Goal: Task Accomplishment & Management: Complete application form

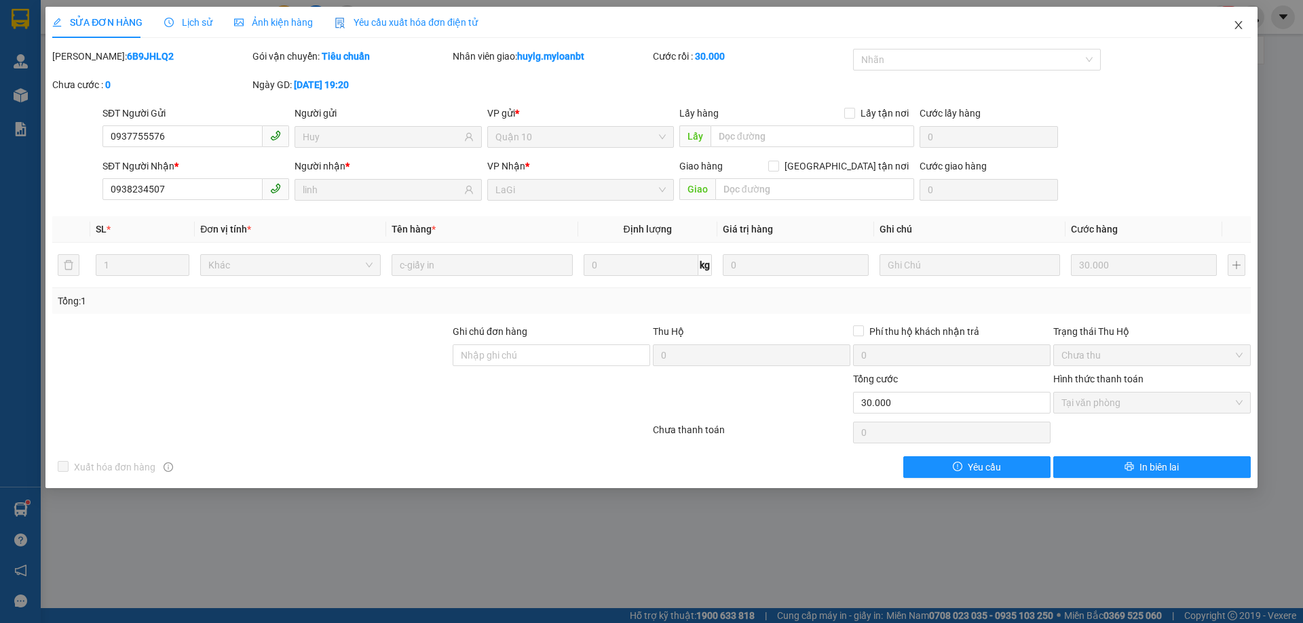
click at [1245, 24] on span "Close" at bounding box center [1238, 26] width 38 height 38
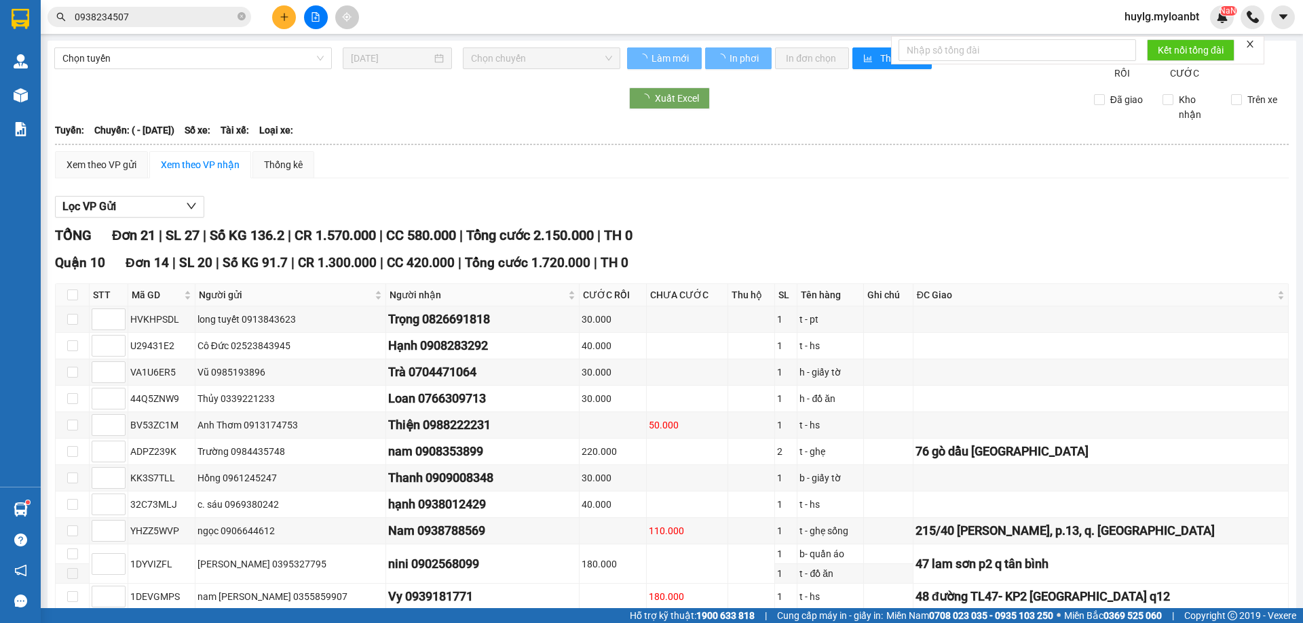
click at [214, 15] on input "0938234507" at bounding box center [155, 16] width 160 height 15
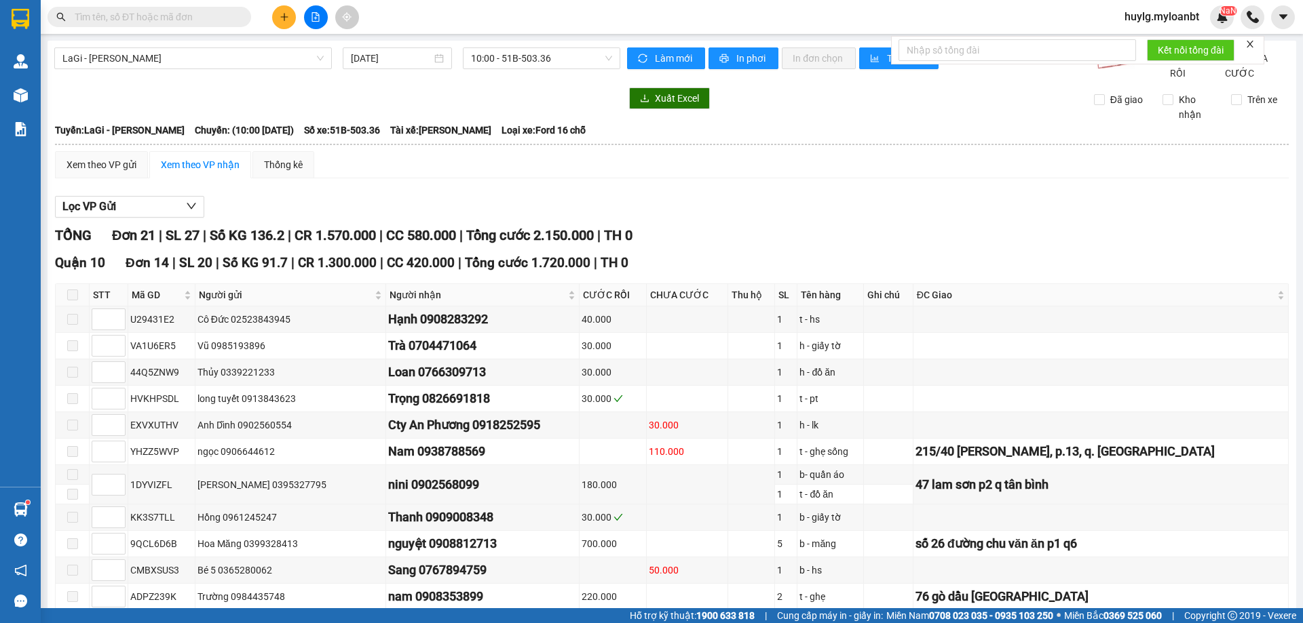
click at [1183, 14] on span "huylg.myloanbt" at bounding box center [1161, 16] width 96 height 17
click at [1175, 37] on span "Đăng xuất" at bounding box center [1167, 42] width 69 height 15
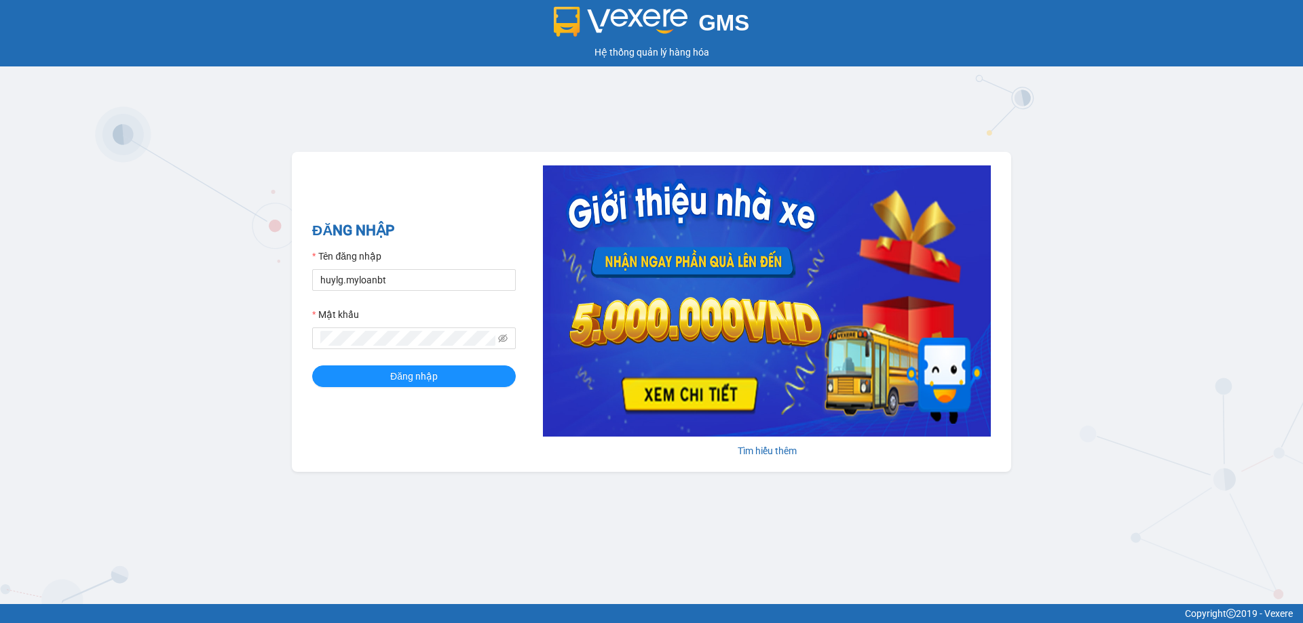
type input "ngocbinh.myloanbt"
click at [496, 364] on form "Tên đăng nhập ngocbinh.myloanbt Mật khẩu Đăng nhập" at bounding box center [414, 318] width 204 height 138
click at [488, 378] on button "Đăng nhập" at bounding box center [414, 377] width 204 height 22
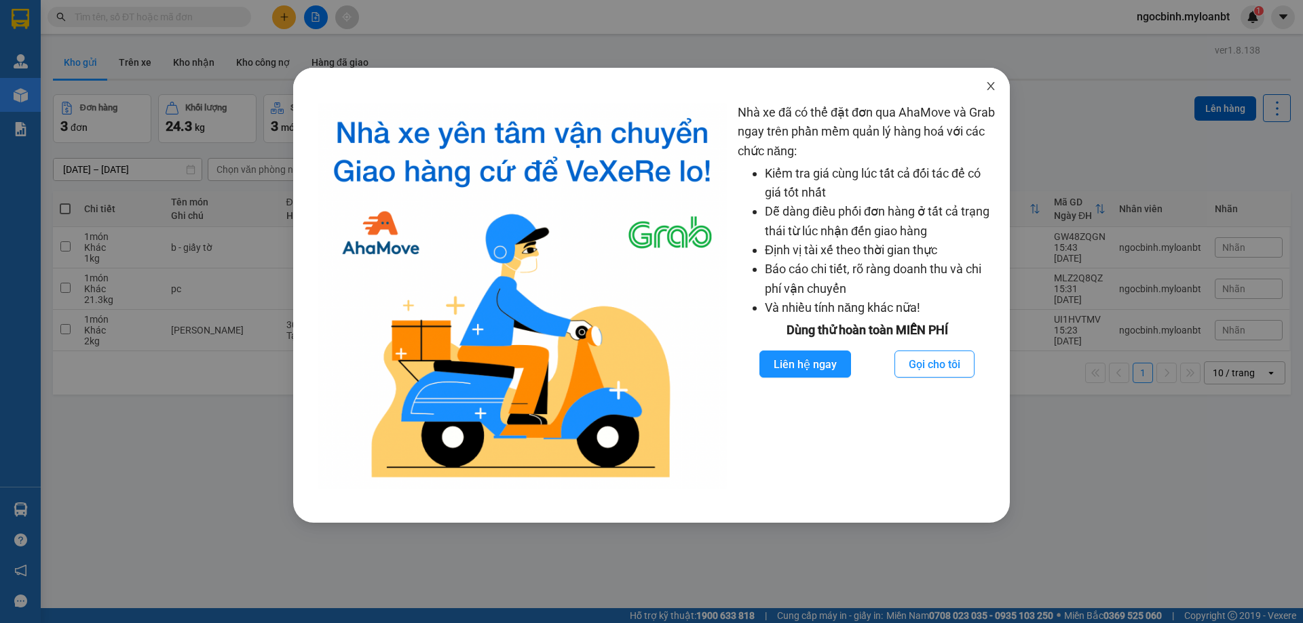
click at [984, 86] on span "Close" at bounding box center [991, 87] width 38 height 38
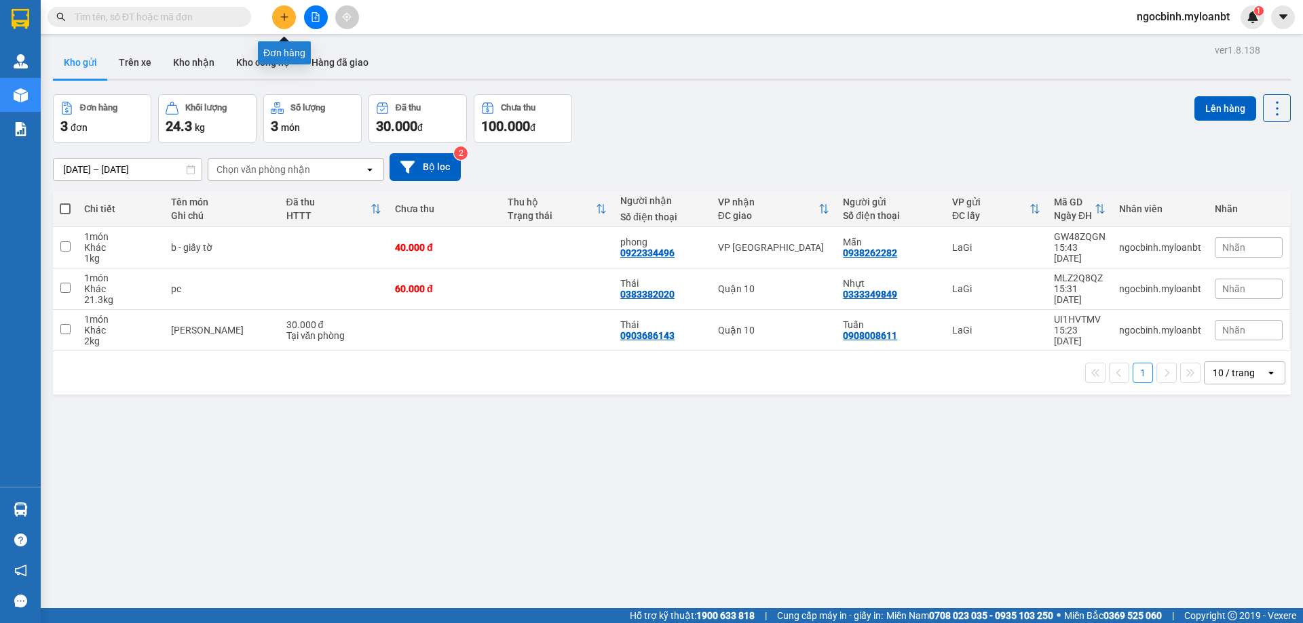
click at [292, 13] on button at bounding box center [284, 17] width 24 height 24
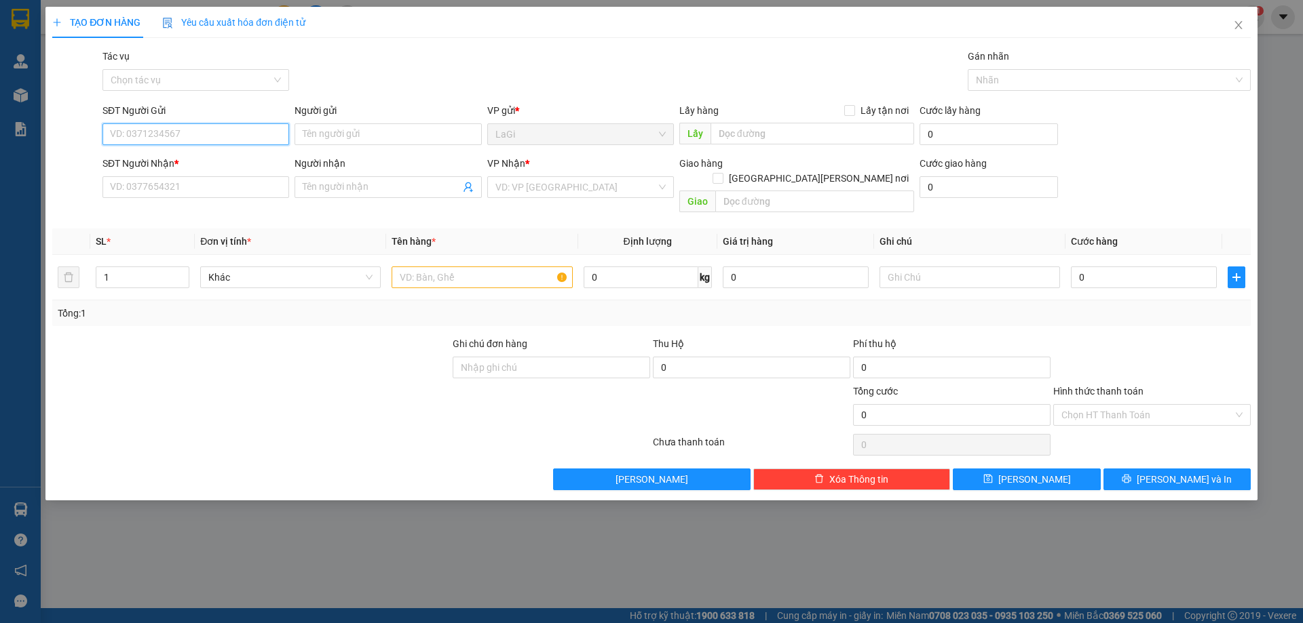
click at [261, 137] on input "SĐT Người Gửi" at bounding box center [195, 134] width 187 height 22
click at [236, 159] on div "0942873143 - Hải Bồ Đề" at bounding box center [223, 161] width 225 height 15
type input "0942873143"
type input "Hải Bồ Đề"
type input "0902233270"
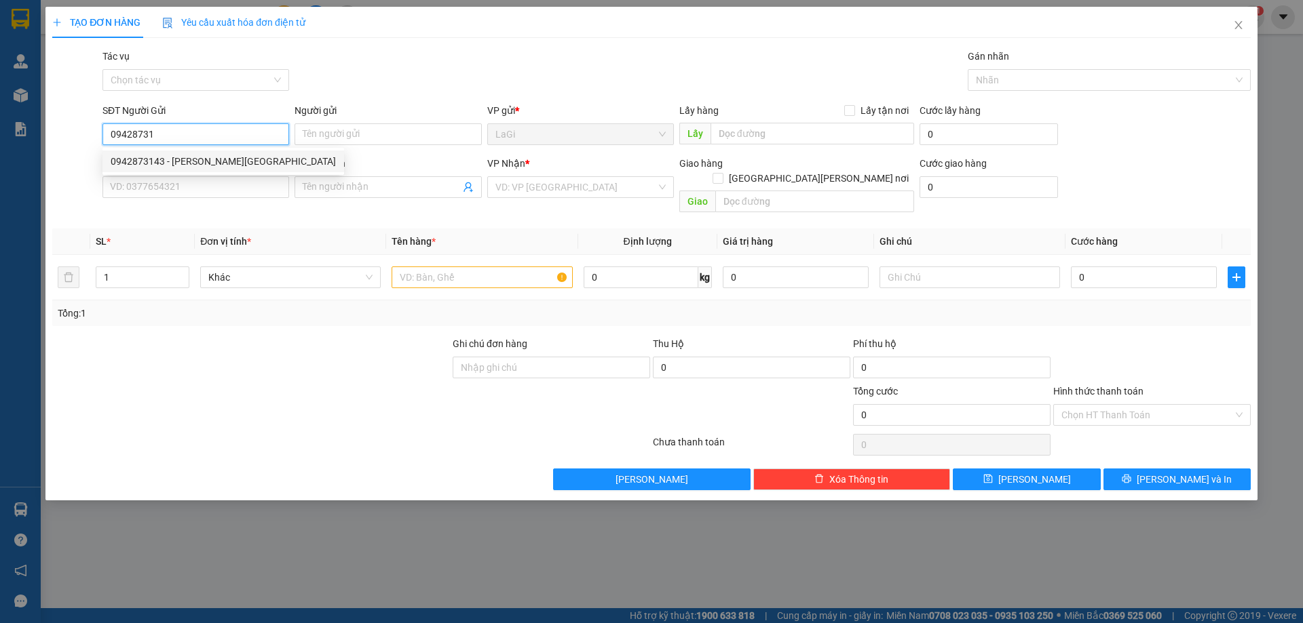
type input "kim long"
type input "0942873143"
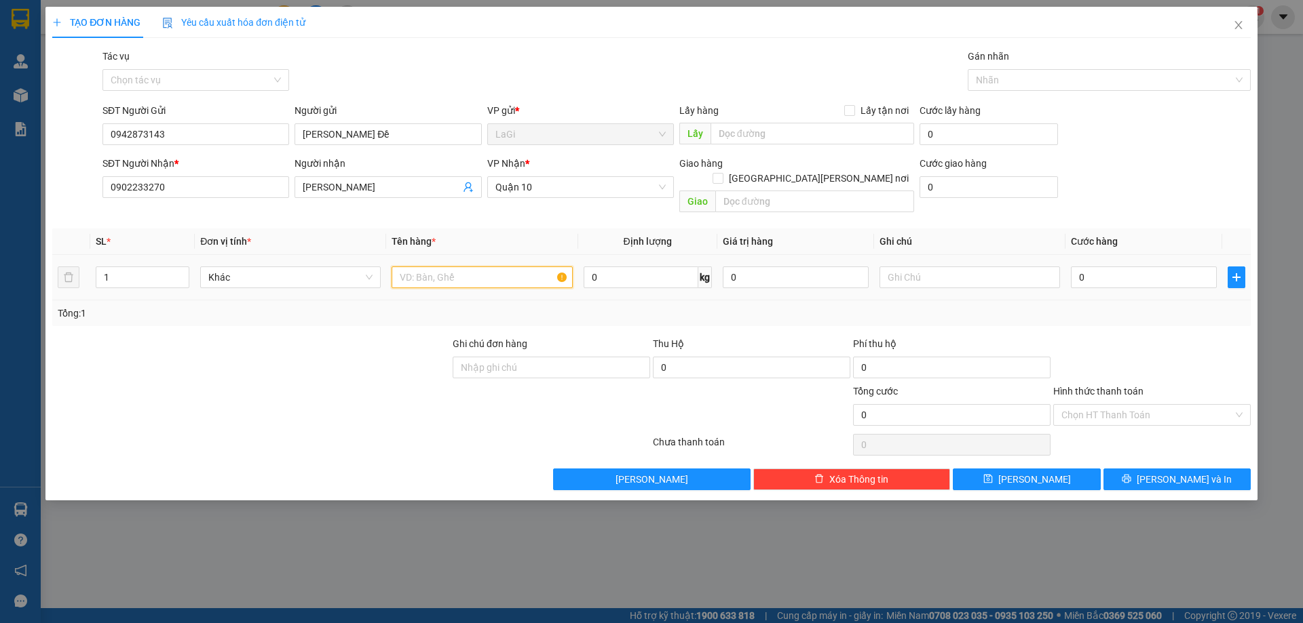
click at [439, 267] on input "text" at bounding box center [481, 278] width 180 height 22
click at [1229, 272] on span "plus" at bounding box center [1236, 277] width 16 height 11
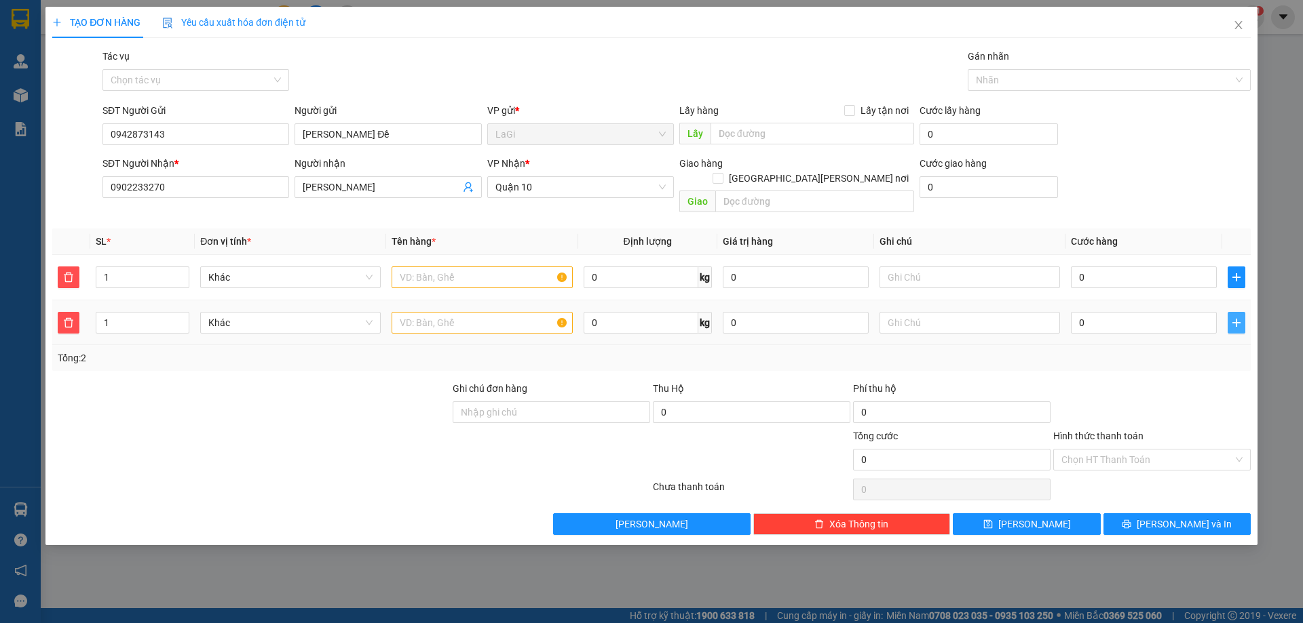
click at [1233, 318] on icon "plus" at bounding box center [1236, 323] width 11 height 11
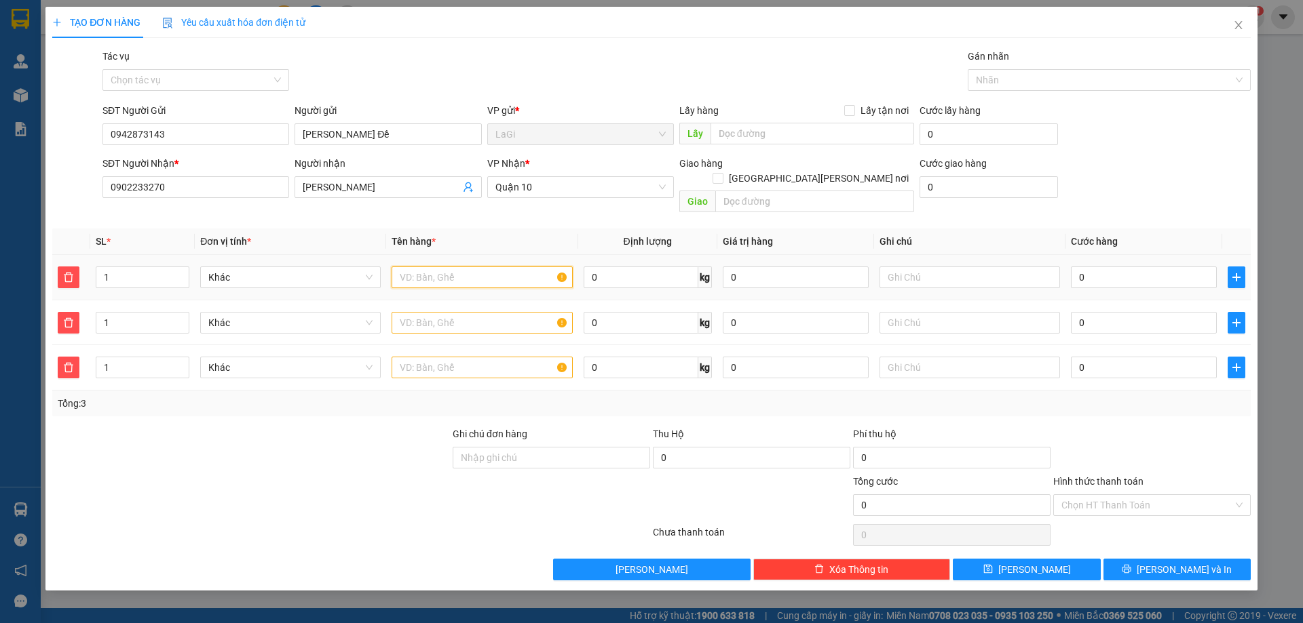
click at [455, 269] on input "text" at bounding box center [481, 278] width 180 height 22
type input "b - bột nhang"
click at [462, 312] on input "text" at bounding box center [481, 323] width 180 height 22
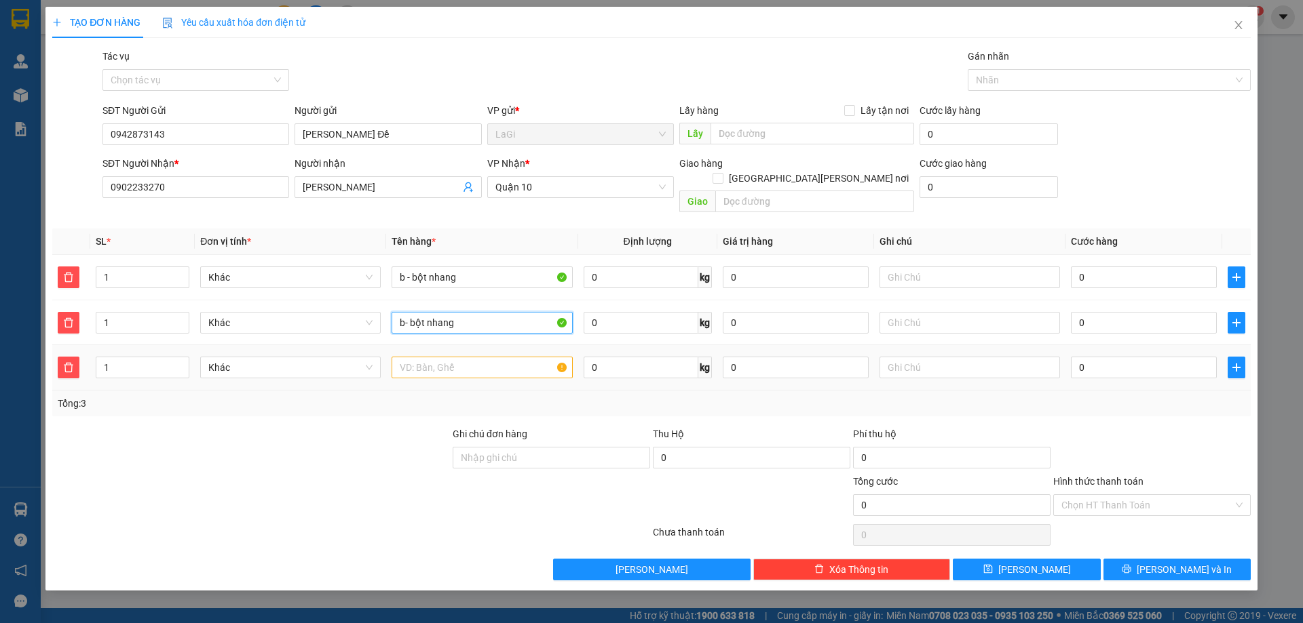
type input "b- bột nhang"
click at [457, 357] on input "text" at bounding box center [481, 368] width 180 height 22
type input "b- bột nhang"
click at [605, 267] on input "0" at bounding box center [640, 278] width 115 height 22
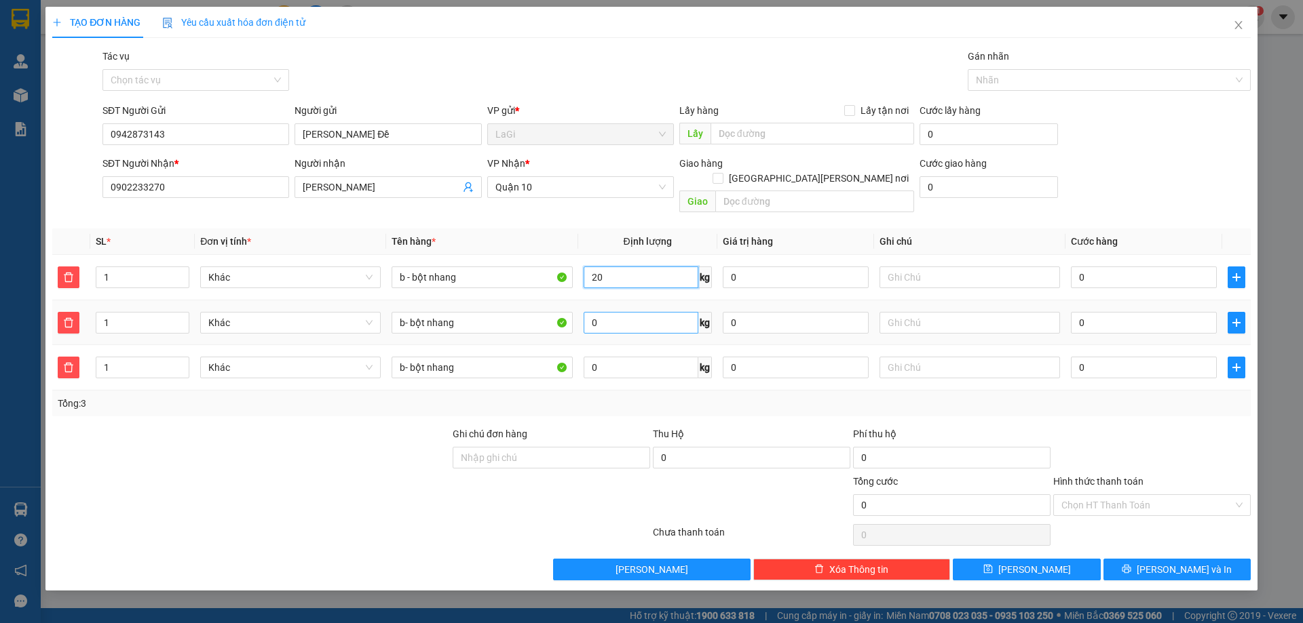
type input "20"
click at [631, 312] on input "0" at bounding box center [640, 323] width 115 height 22
type input "20"
click at [639, 357] on input "0" at bounding box center [640, 368] width 115 height 22
type input "20"
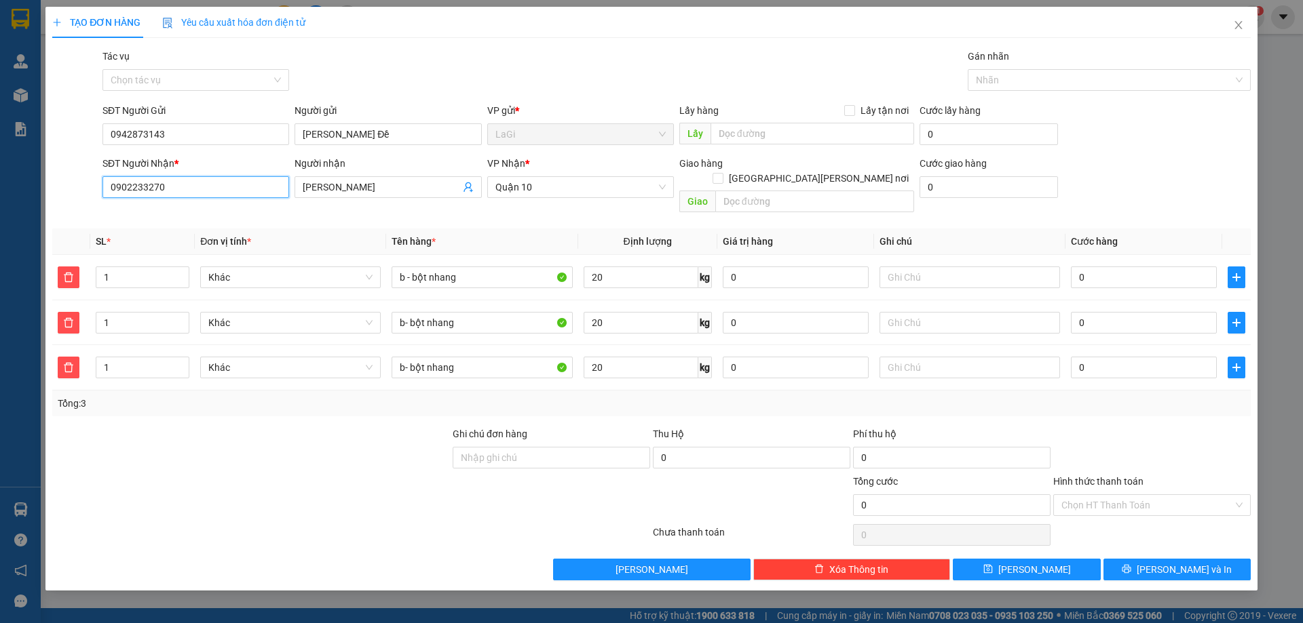
click at [246, 182] on input "0902233270" at bounding box center [195, 187] width 187 height 22
click at [212, 232] on div "0904060165 - hùng XO" at bounding box center [196, 236] width 170 height 15
type input "0904060165"
type input "hùng XO"
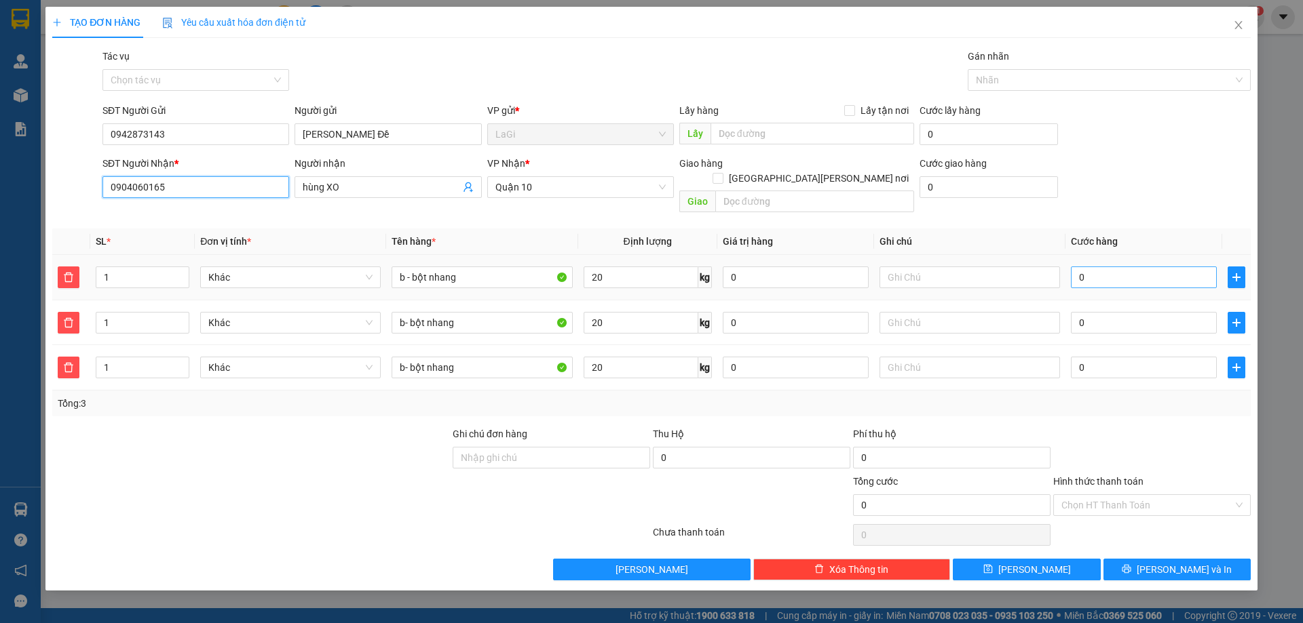
type input "0904060165"
click at [1099, 267] on input "0" at bounding box center [1144, 278] width 146 height 22
type input "6"
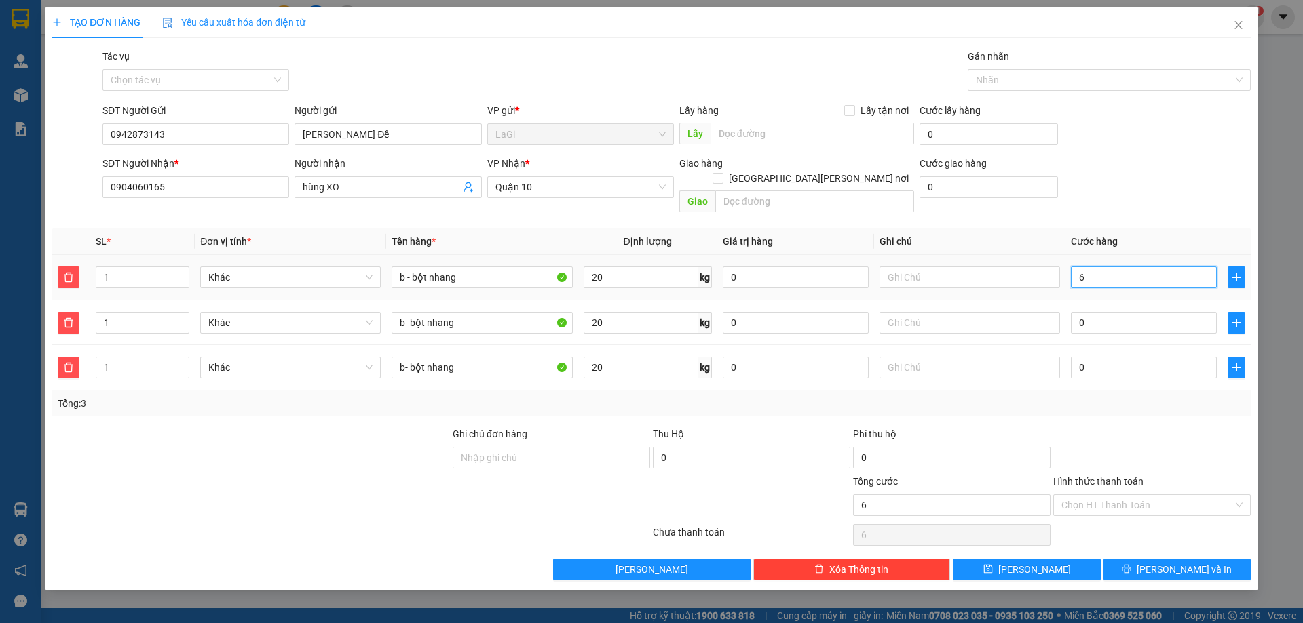
type input "60"
type input "600"
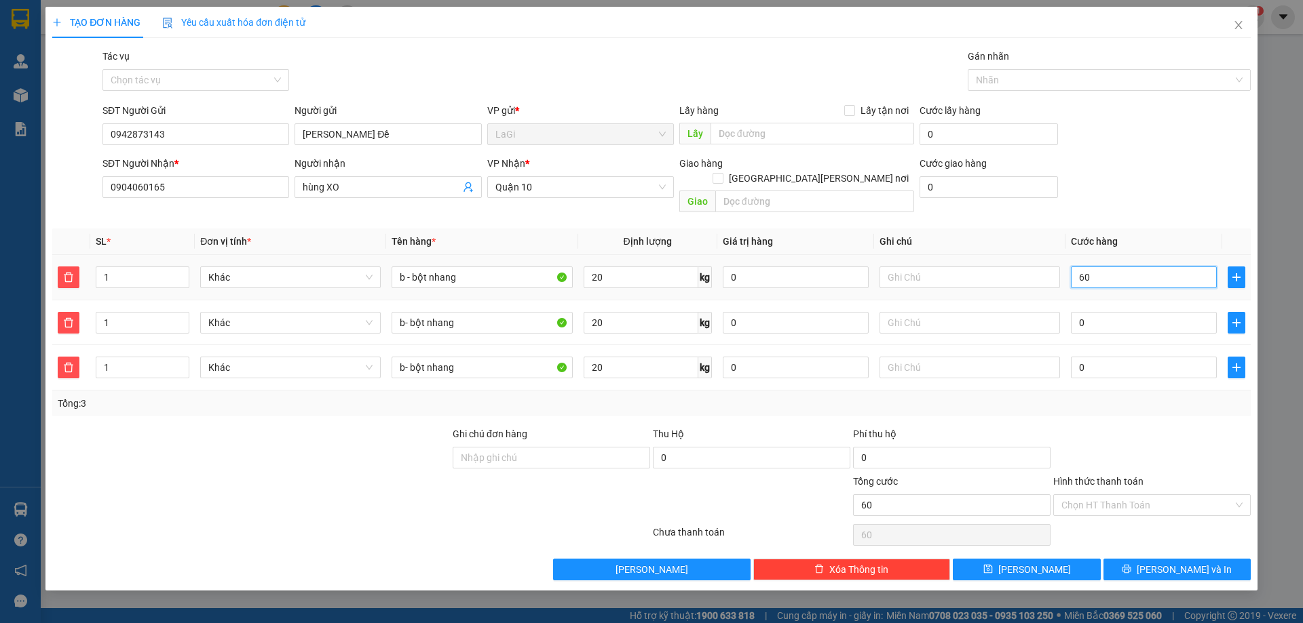
type input "600"
type input "6.000"
type input "60.000"
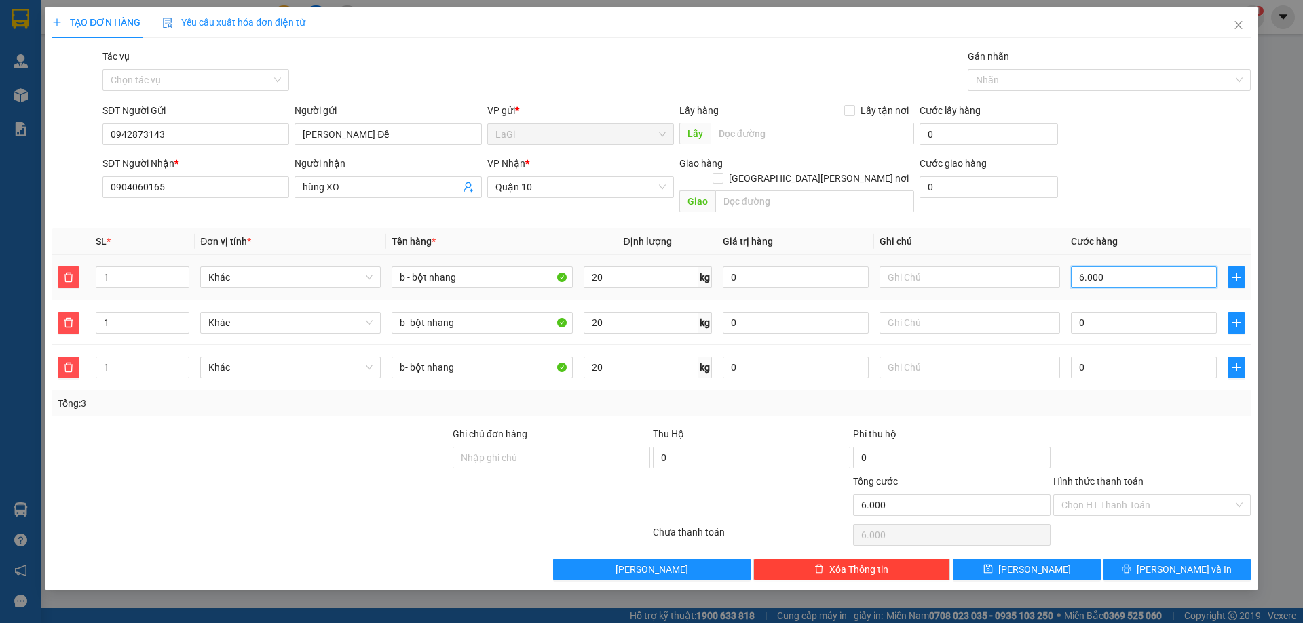
type input "60.000"
click at [1111, 312] on input "0" at bounding box center [1144, 323] width 146 height 22
type input "60.006"
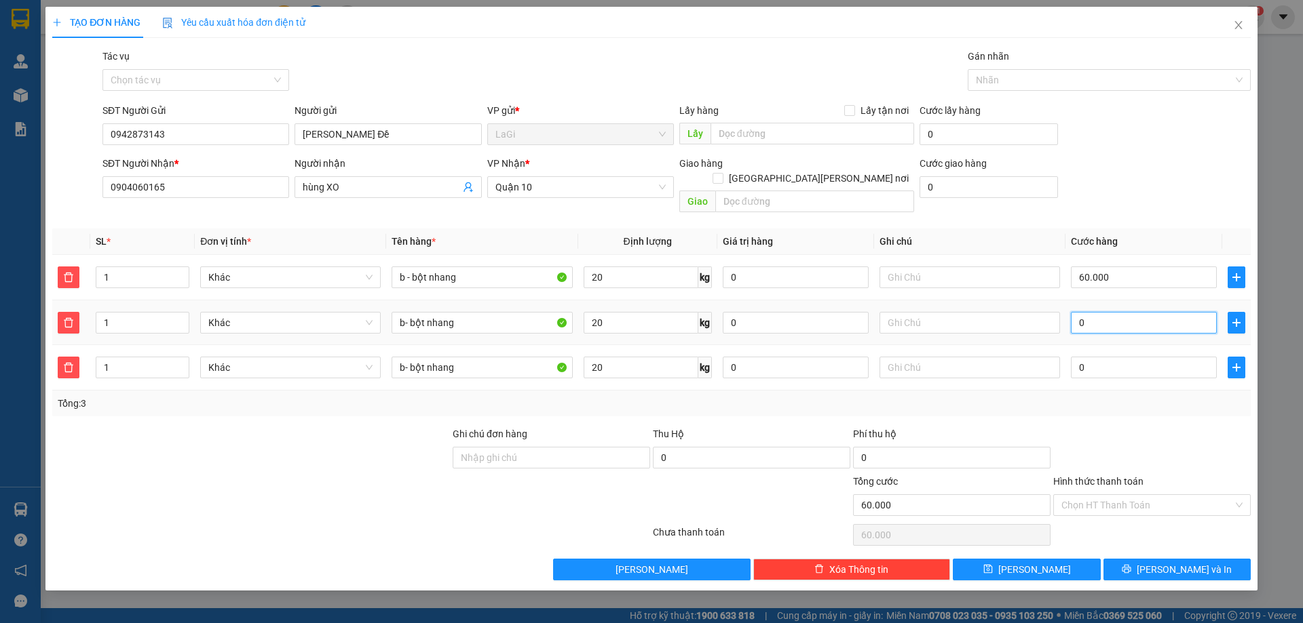
type input "60.006"
type input "6"
type input "60.060"
type input "60"
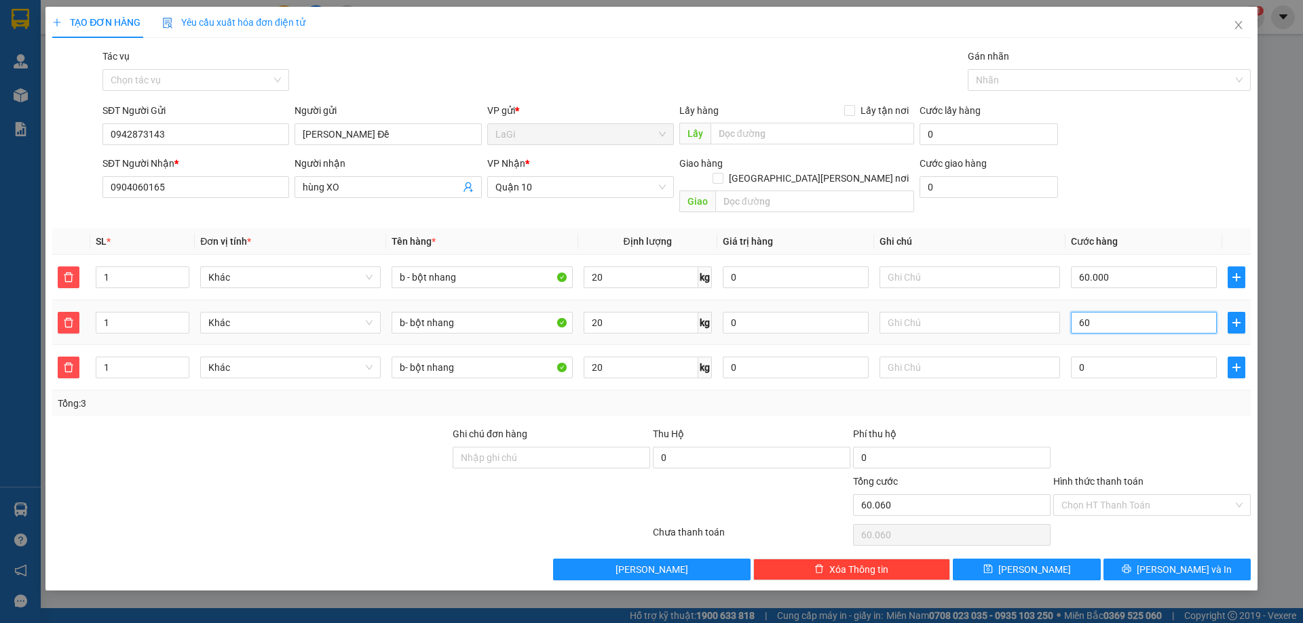
type input "60.600"
type input "600"
type input "66.000"
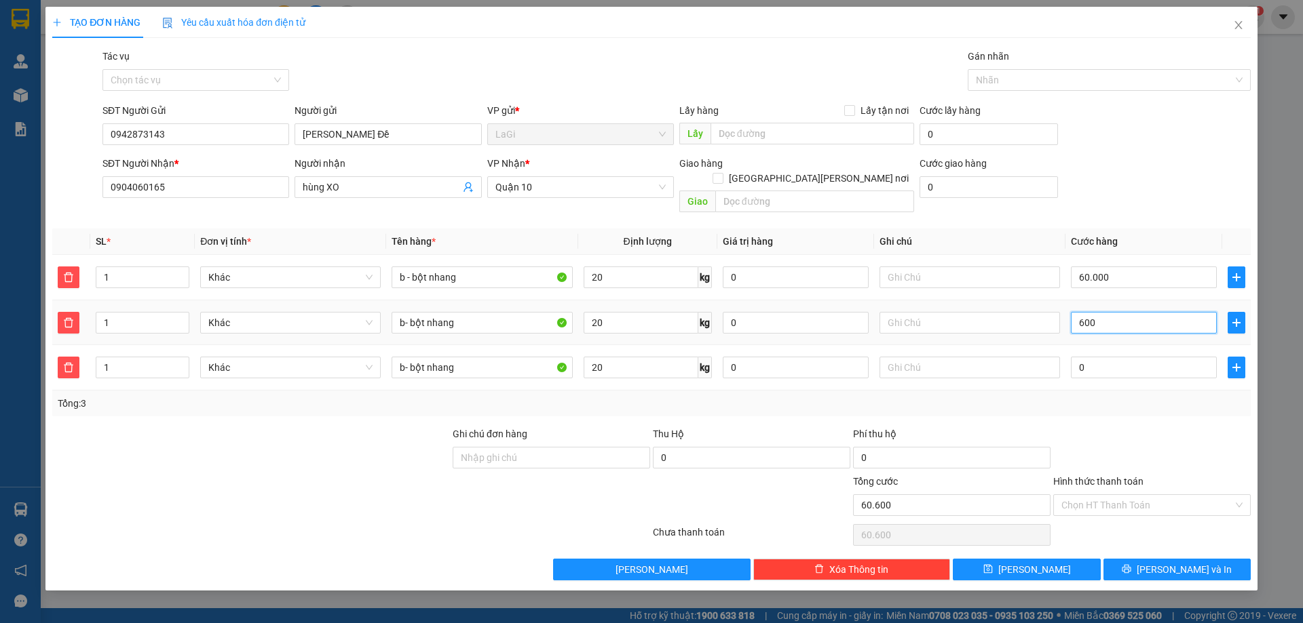
type input "6.000"
type input "120.000"
type input "60.000"
click at [1100, 357] on input "0" at bounding box center [1144, 368] width 146 height 22
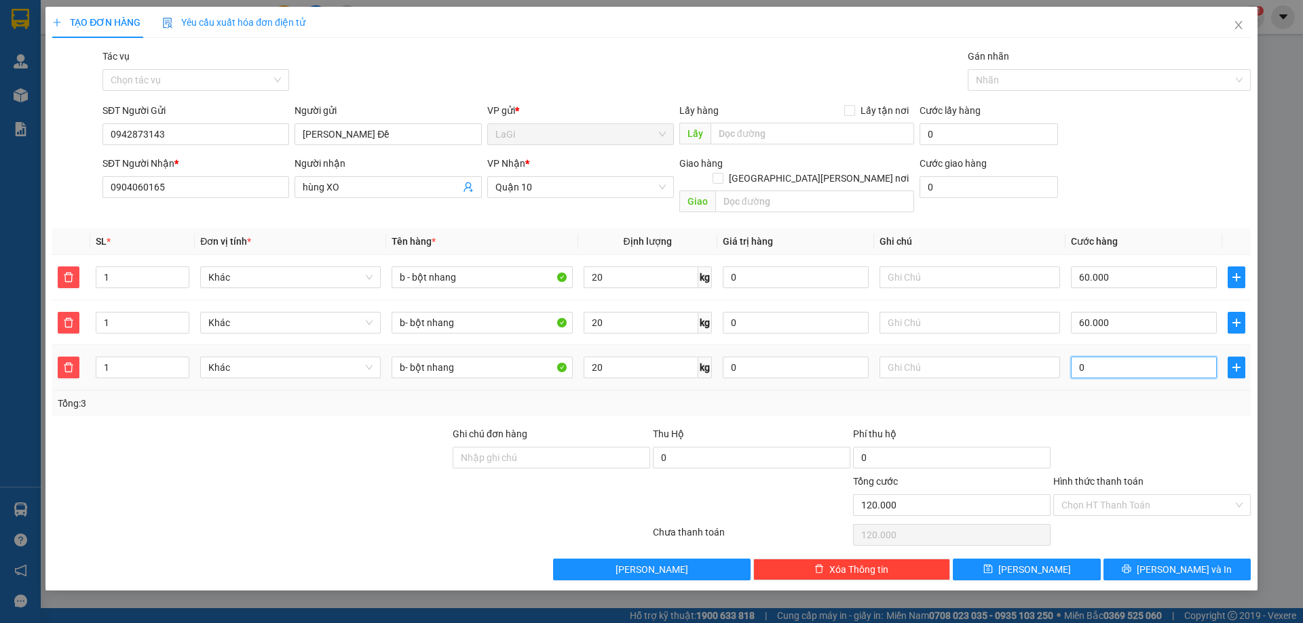
type input "120.006"
type input "6"
type input "120.060"
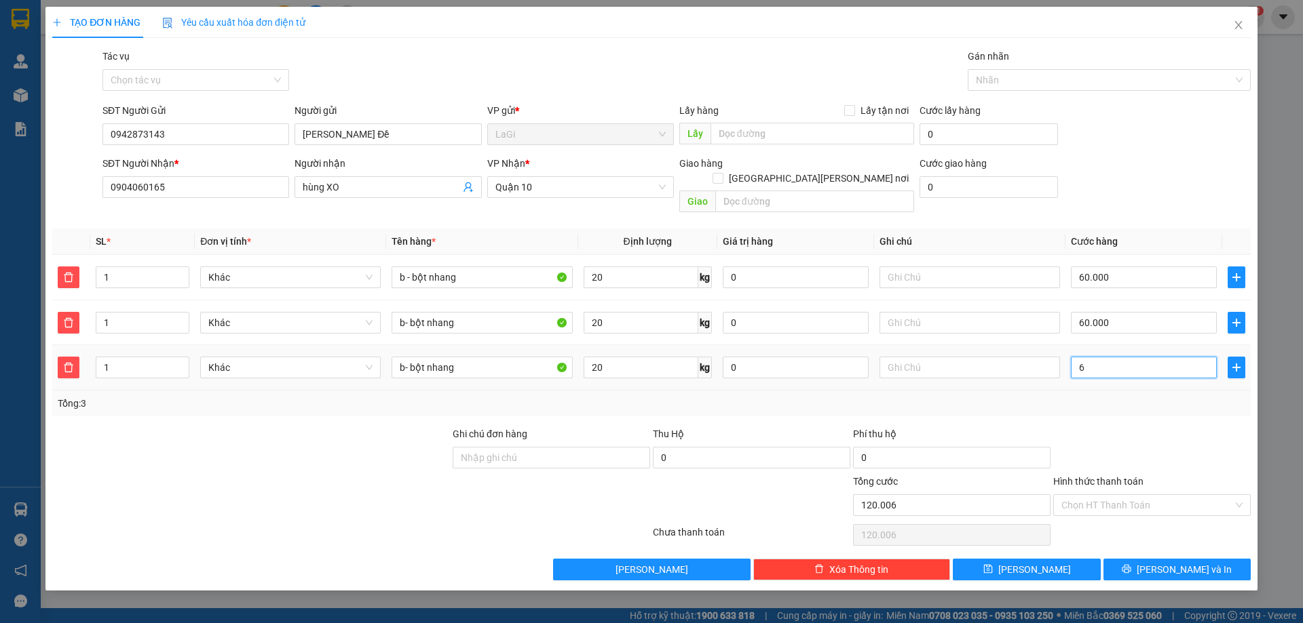
type input "60"
type input "120.600"
type input "600"
type input "126.000"
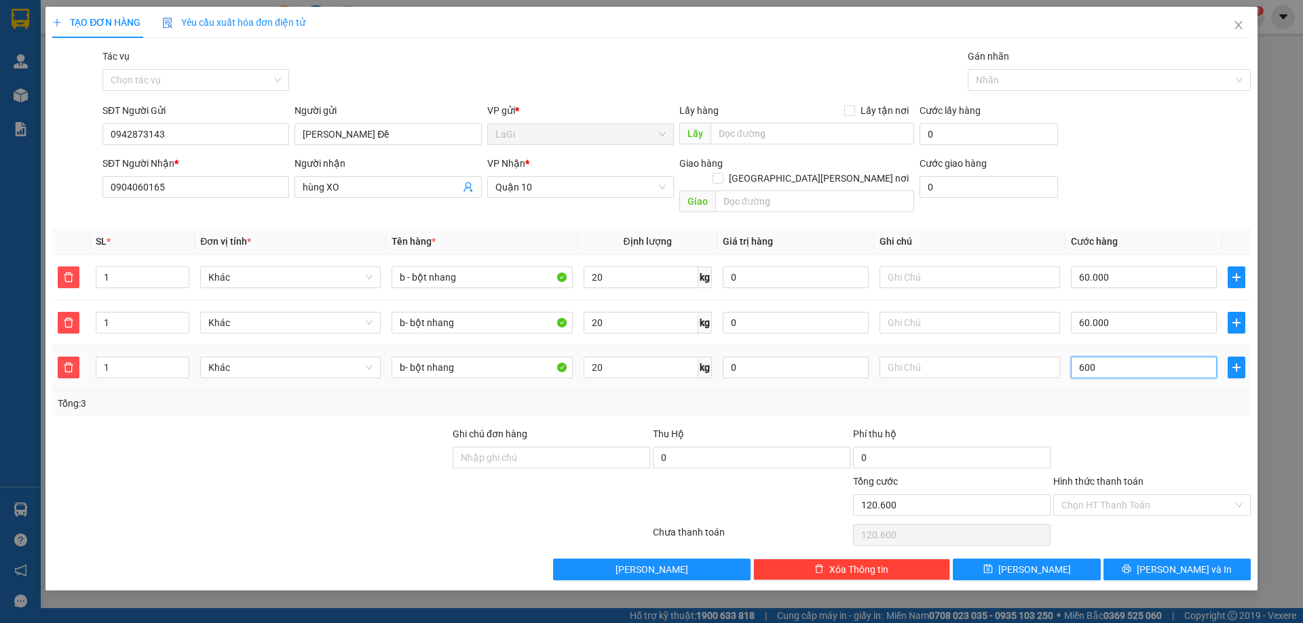
type input "126.000"
type input "60.000"
type input "180.000"
type input "60.000"
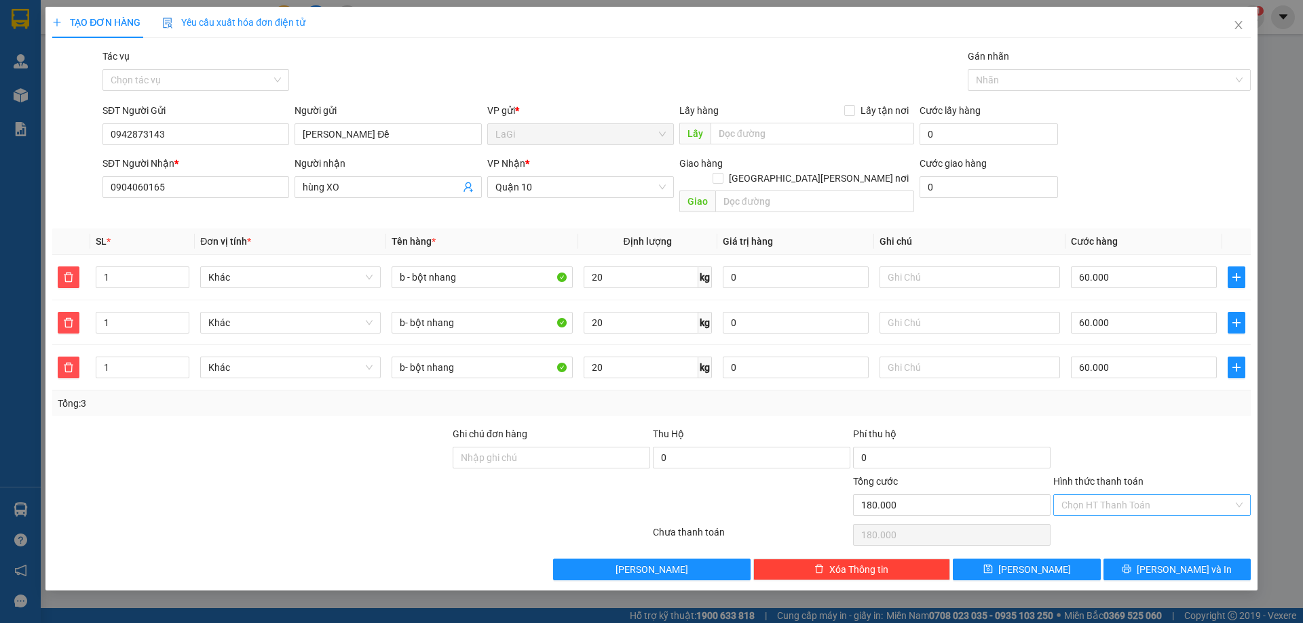
click at [1134, 495] on input "Hình thức thanh toán" at bounding box center [1147, 505] width 172 height 20
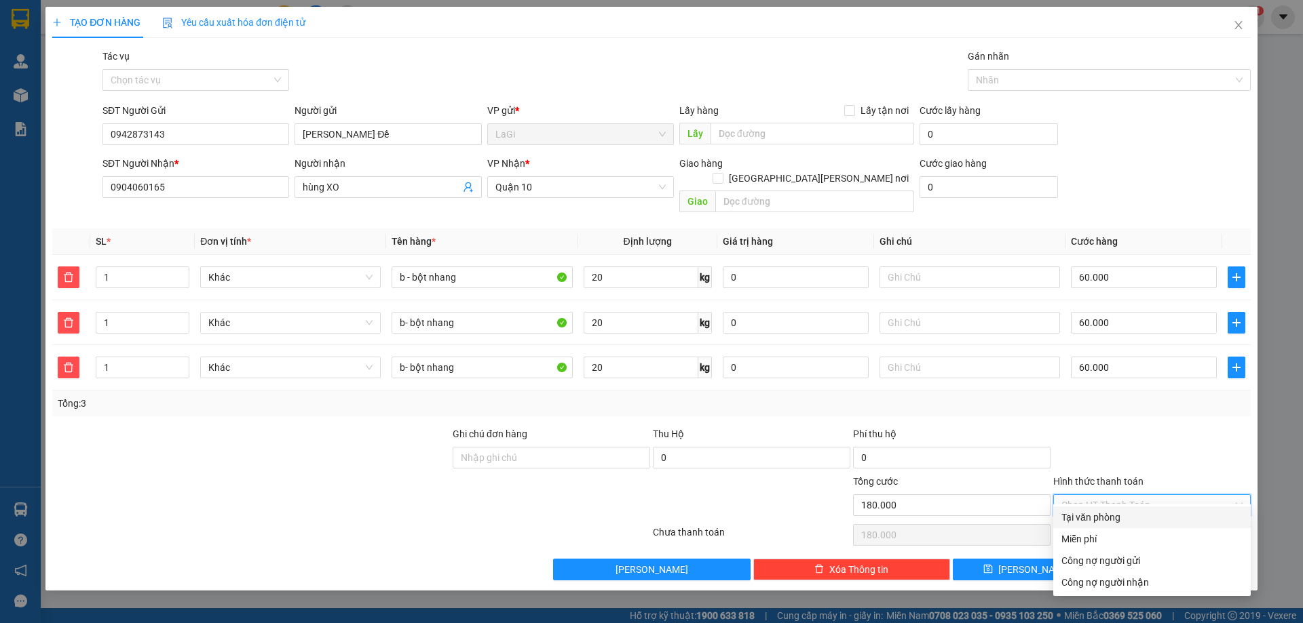
click at [1122, 510] on div "Tại văn phòng" at bounding box center [1151, 518] width 197 height 22
type input "0"
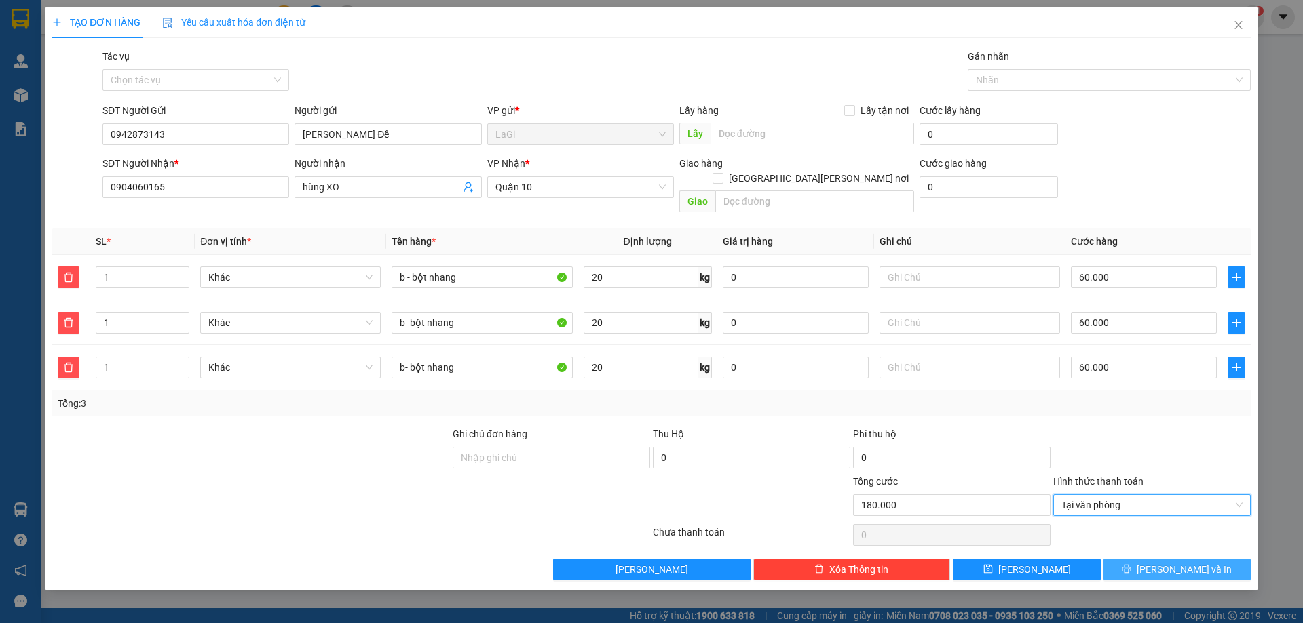
click at [1126, 559] on button "Lưu và In" at bounding box center [1176, 570] width 147 height 22
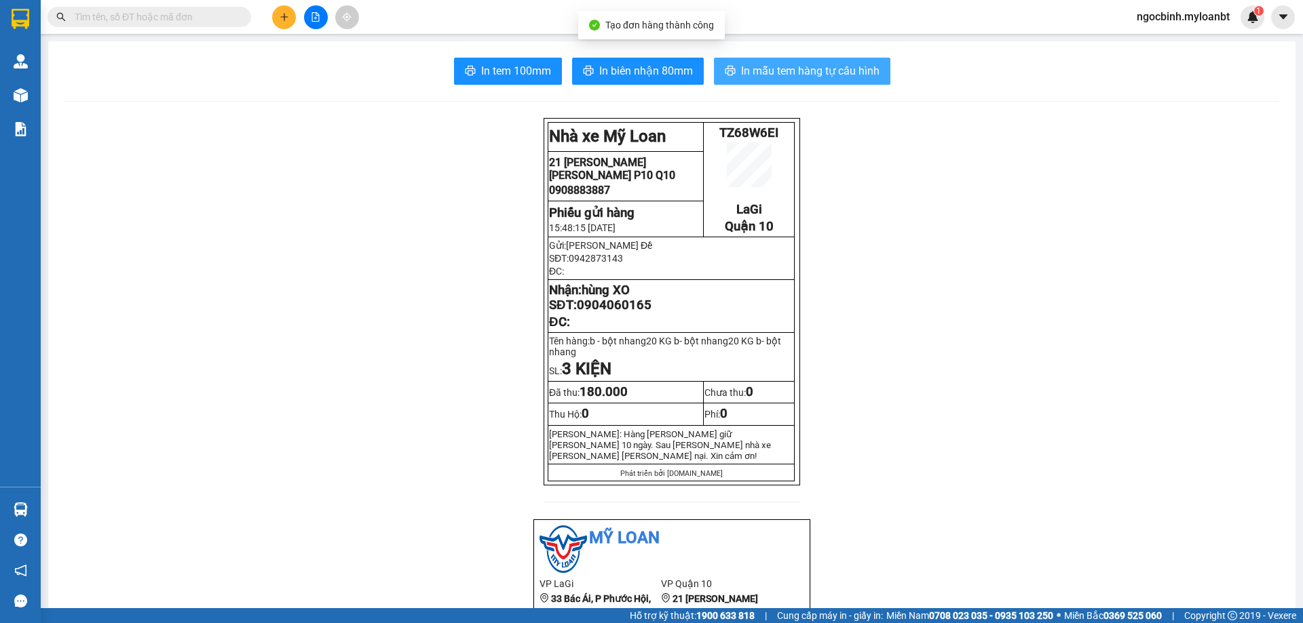
click at [799, 62] on button "In mẫu tem hàng tự cấu hình" at bounding box center [802, 71] width 176 height 27
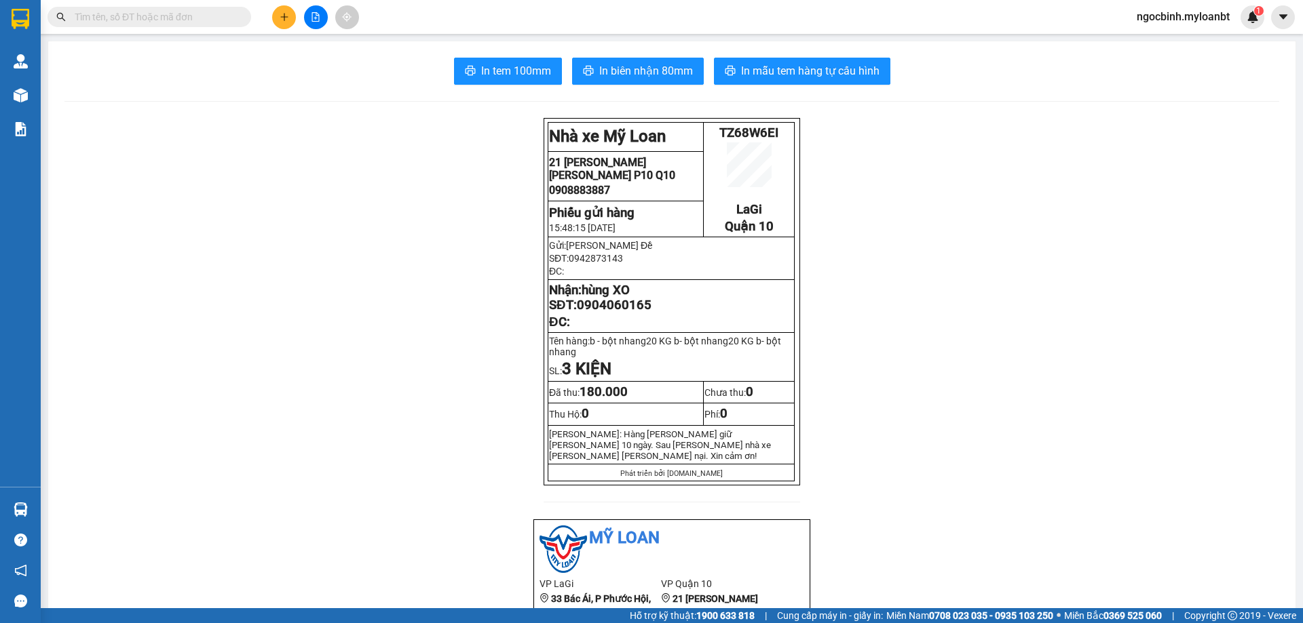
click at [230, 8] on span at bounding box center [149, 17] width 204 height 20
click at [233, 15] on input "text" at bounding box center [155, 16] width 160 height 15
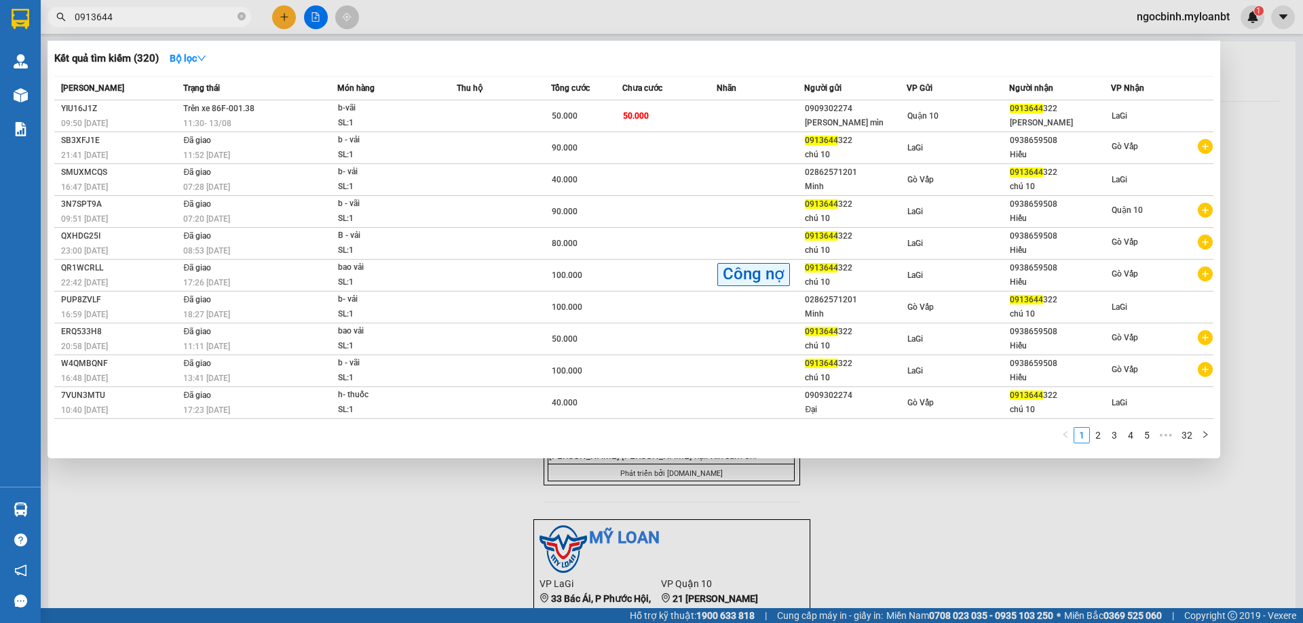
type input "0913644"
